Goal: Task Accomplishment & Management: Manage account settings

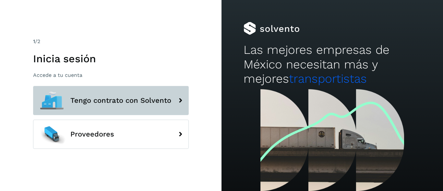
click at [133, 102] on span "Tengo contrato con Solvento" at bounding box center [120, 101] width 101 height 8
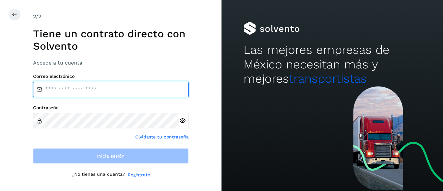
click at [66, 85] on input "email" at bounding box center [111, 90] width 156 height 16
type input "**********"
